Goal: Task Accomplishment & Management: Complete application form

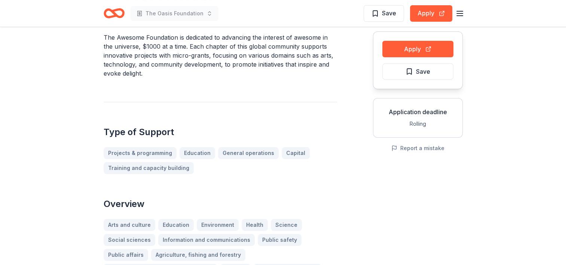
scroll to position [187, 0]
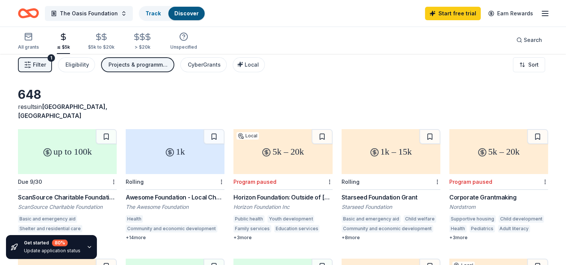
scroll to position [37, 0]
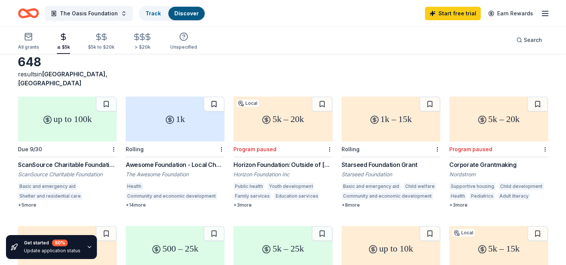
click at [215, 96] on button at bounding box center [213, 103] width 21 height 15
click at [217, 96] on button at bounding box center [214, 103] width 19 height 15
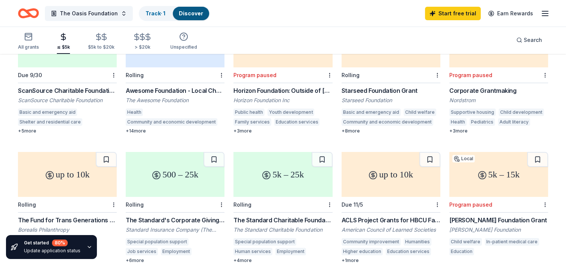
scroll to position [150, 0]
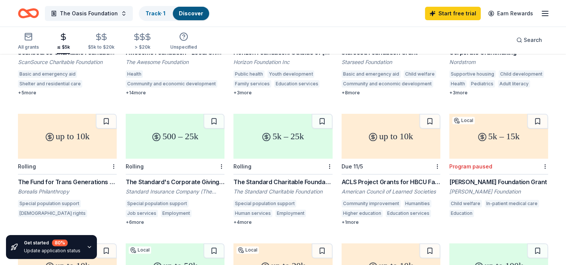
click at [282, 142] on div "5k – 25k" at bounding box center [282, 136] width 99 height 45
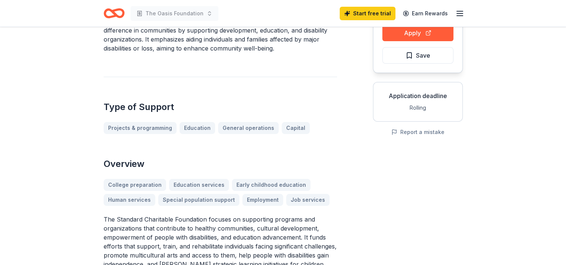
scroll to position [75, 0]
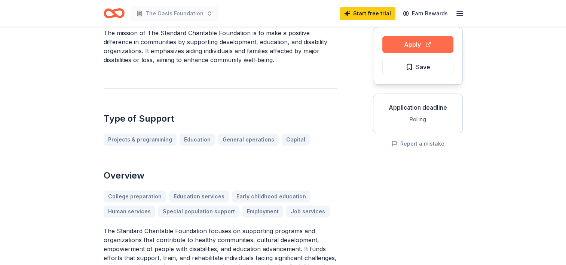
click at [435, 41] on button "Apply" at bounding box center [417, 44] width 71 height 16
